Goal: Task Accomplishment & Management: Complete application form

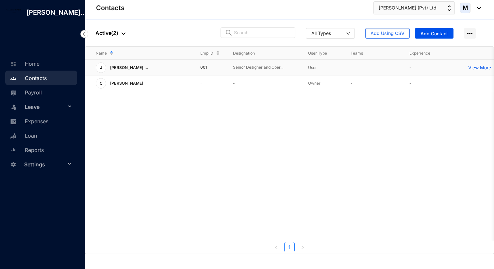
click at [214, 68] on td "001" at bounding box center [206, 68] width 33 height 16
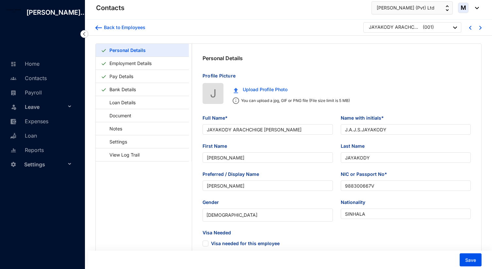
type input "JAYAKODY ARACHCHIGE [PERSON_NAME]"
type input "J.A.J.S.JAYAKODY"
type input "[PERSON_NAME]"
type input "JAYAKODY"
type input "[PERSON_NAME]"
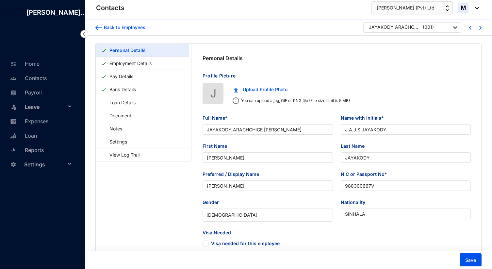
type input "988300667V"
type input "SINHALA"
type input "[PHONE_NUMBER]"
type input "90/1-Darshani, [GEOGRAPHIC_DATA]"
checkbox input "true"
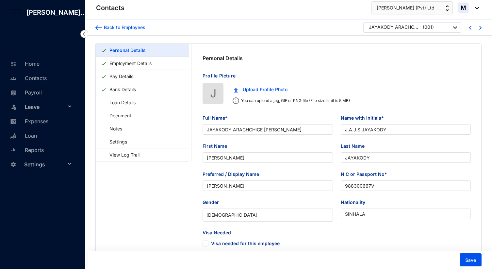
radio input "true"
type input "CHAMPIKA ILLEPERUMA"
type input "0782855695"
type input "[DATE]"
click at [145, 65] on link "Employment Details" at bounding box center [130, 62] width 47 height 13
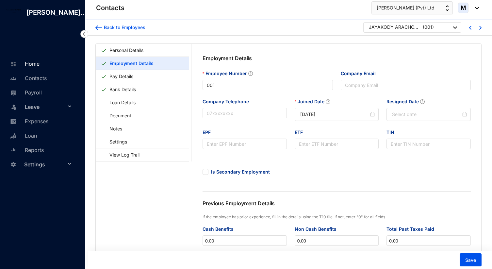
click at [39, 67] on link "Home" at bounding box center [23, 63] width 31 height 7
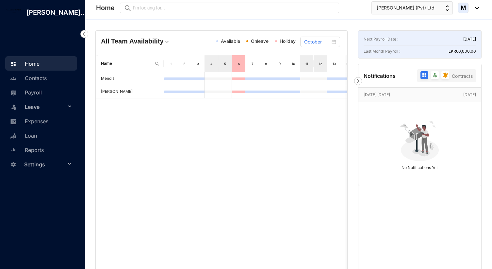
click at [286, 43] on span "Holiday" at bounding box center [288, 41] width 16 height 6
click at [143, 42] on h4 "All Team Availability" at bounding box center [141, 41] width 80 height 9
click at [164, 40] on img at bounding box center [167, 42] width 7 height 7
click at [106, 88] on td "[PERSON_NAME]" at bounding box center [130, 91] width 68 height 13
click at [136, 88] on td "[PERSON_NAME]" at bounding box center [130, 91] width 68 height 13
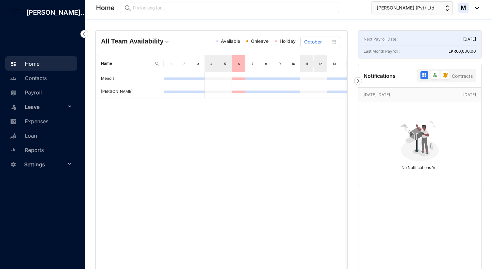
click at [171, 65] on div "1" at bounding box center [170, 63] width 5 height 7
click at [189, 90] on div at bounding box center [184, 91] width 14 height 3
click at [235, 63] on div "6" at bounding box center [239, 63] width 14 height 17
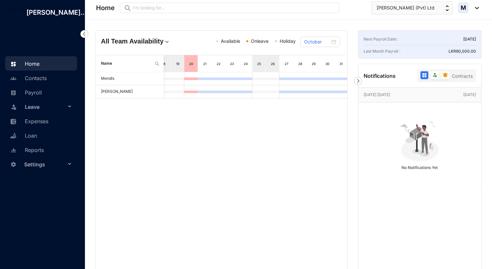
click at [69, 106] on icon at bounding box center [70, 106] width 3 height 0
click at [54, 125] on link "Leave Requests" at bounding box center [39, 123] width 40 height 6
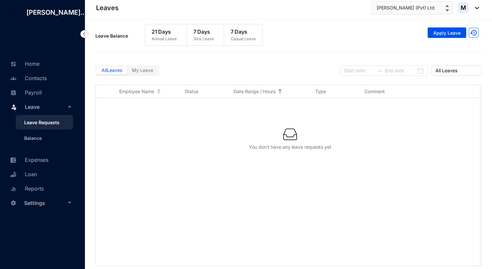
click at [436, 39] on div "Leave Balance 21 Days Annual Leave 7 Days Sick Leave 7 Days Casual Leave Apply …" at bounding box center [288, 36] width 386 height 30
click at [435, 33] on span "Apply Leave" at bounding box center [446, 33] width 27 height 7
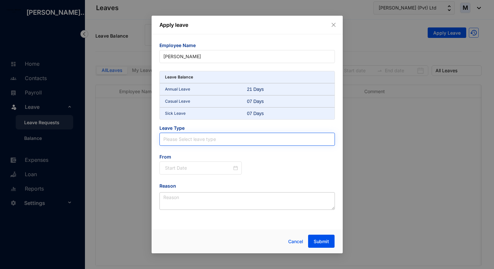
click at [205, 135] on input "search" at bounding box center [247, 139] width 168 height 12
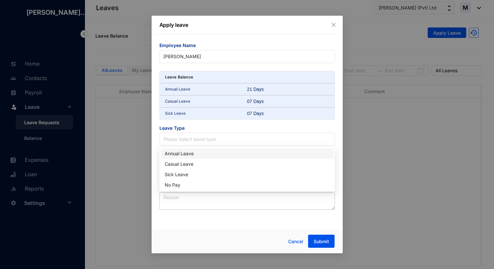
click at [251, 130] on span "Leave Type" at bounding box center [246, 129] width 175 height 8
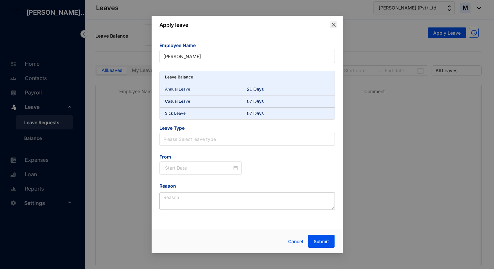
click at [333, 26] on icon "close" at bounding box center [333, 24] width 5 height 5
